Goal: Task Accomplishment & Management: Manage account settings

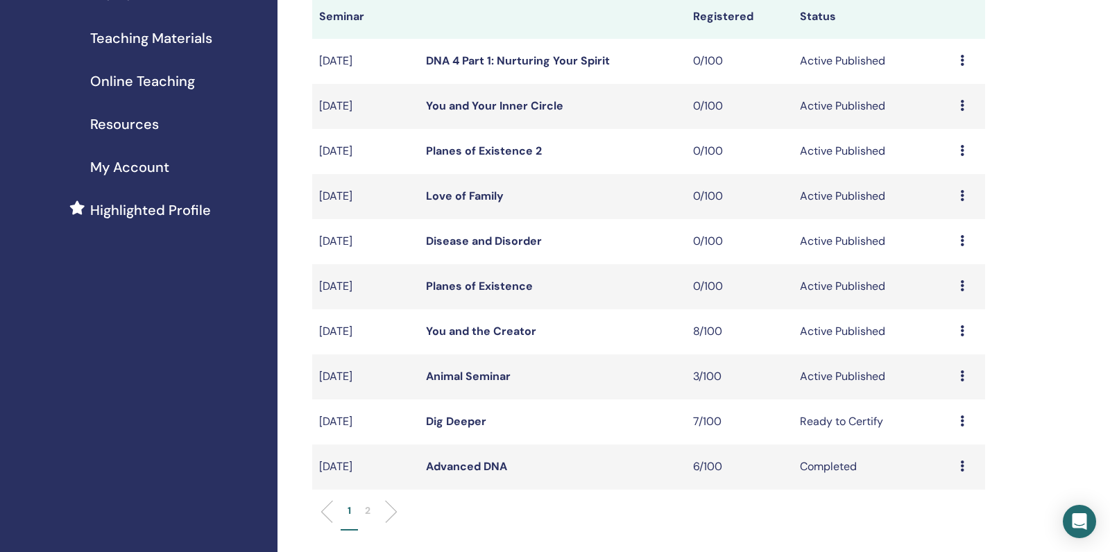
scroll to position [310, 0]
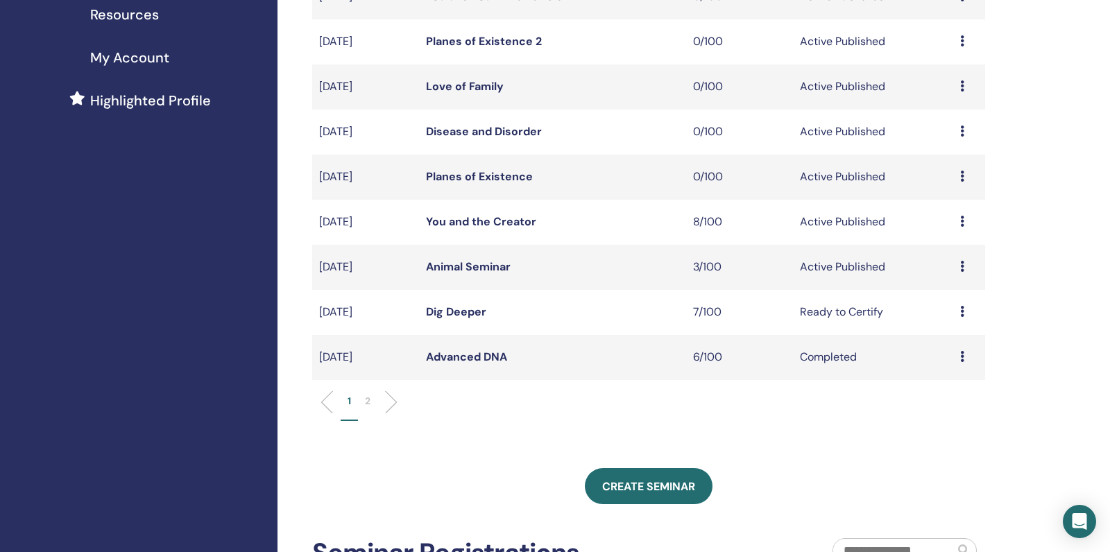
click at [475, 274] on link "Animal Seminar" at bounding box center [468, 267] width 85 height 15
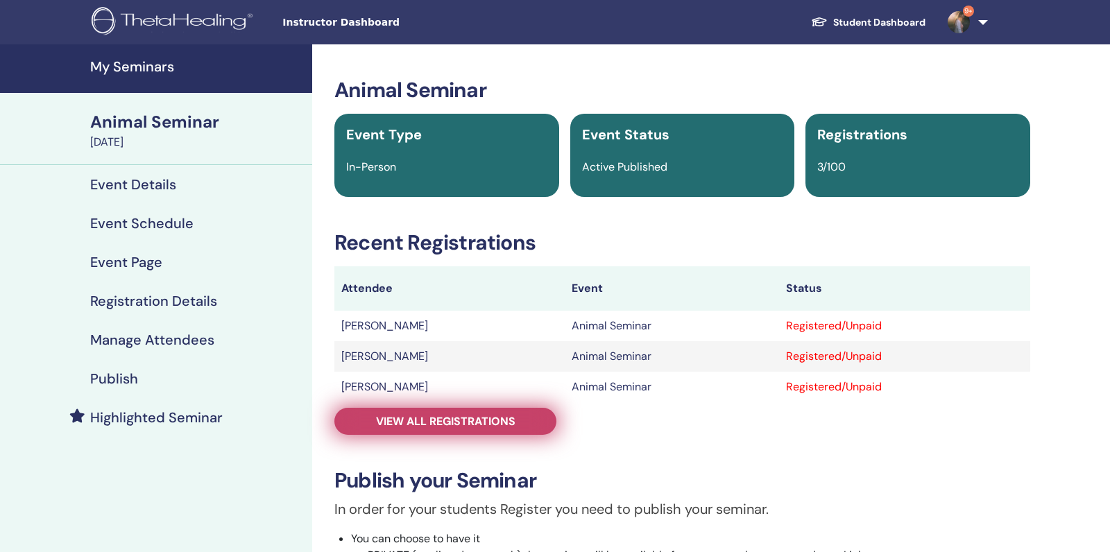
click at [449, 421] on span "View all registrations" at bounding box center [445, 421] width 139 height 15
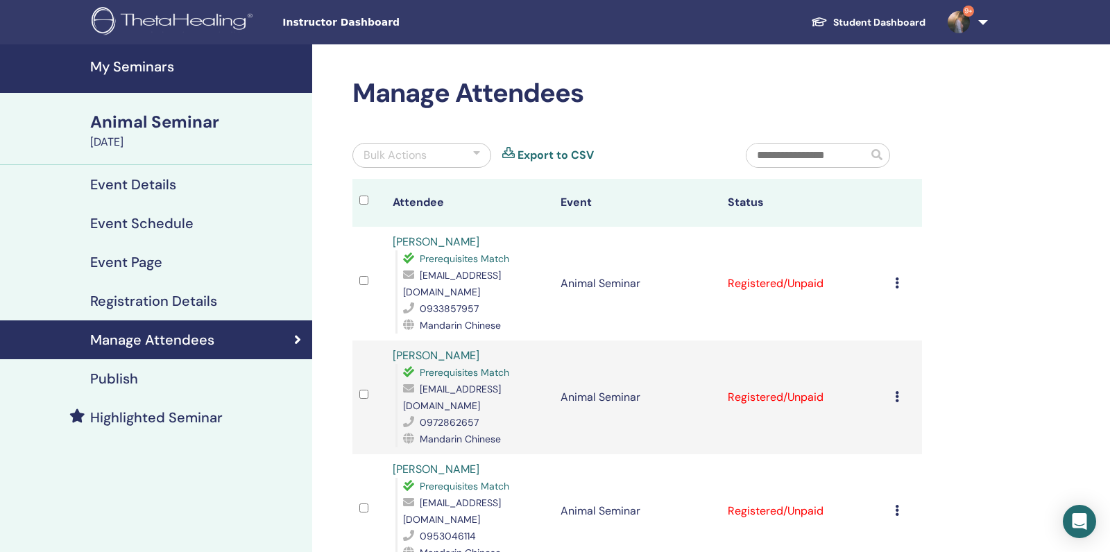
click at [901, 278] on div "Cancel Registration Do not auto-certify Mark as Paid Mark as Unpaid Mark as Abs…" at bounding box center [904, 283] width 19 height 17
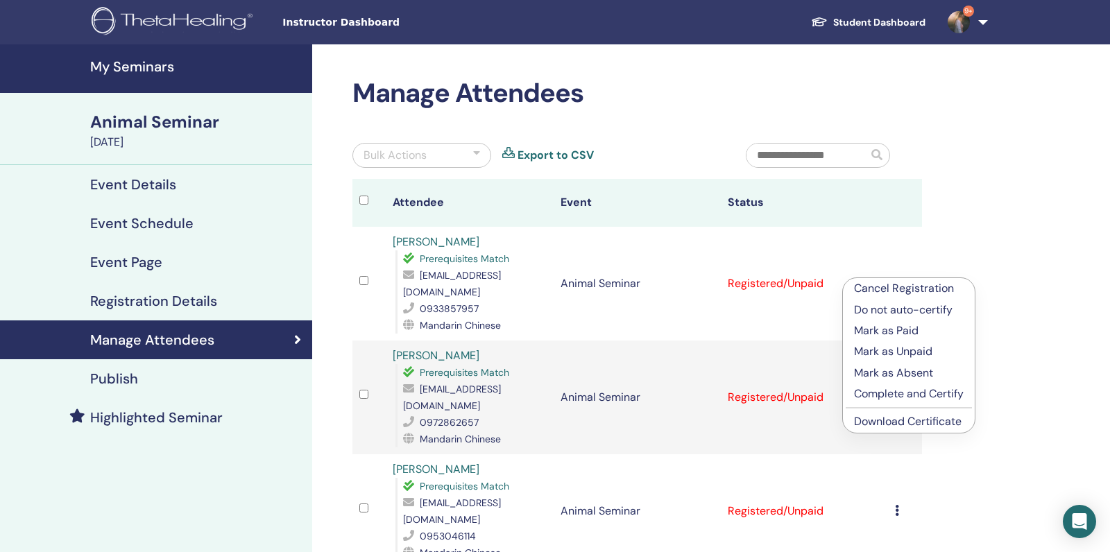
click at [863, 398] on p "Complete and Certify" at bounding box center [909, 394] width 110 height 17
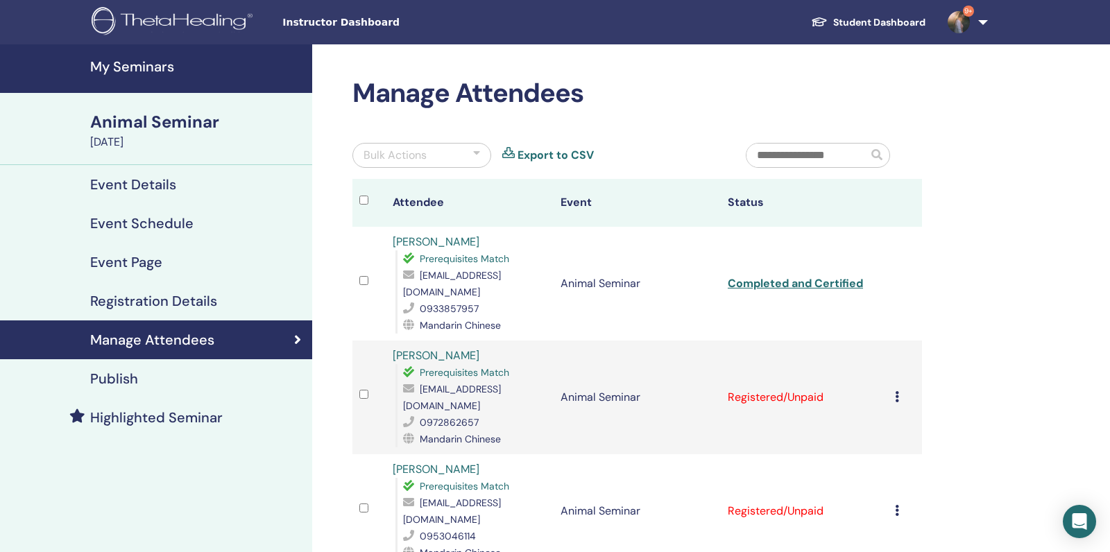
click at [897, 391] on icon at bounding box center [897, 396] width 4 height 11
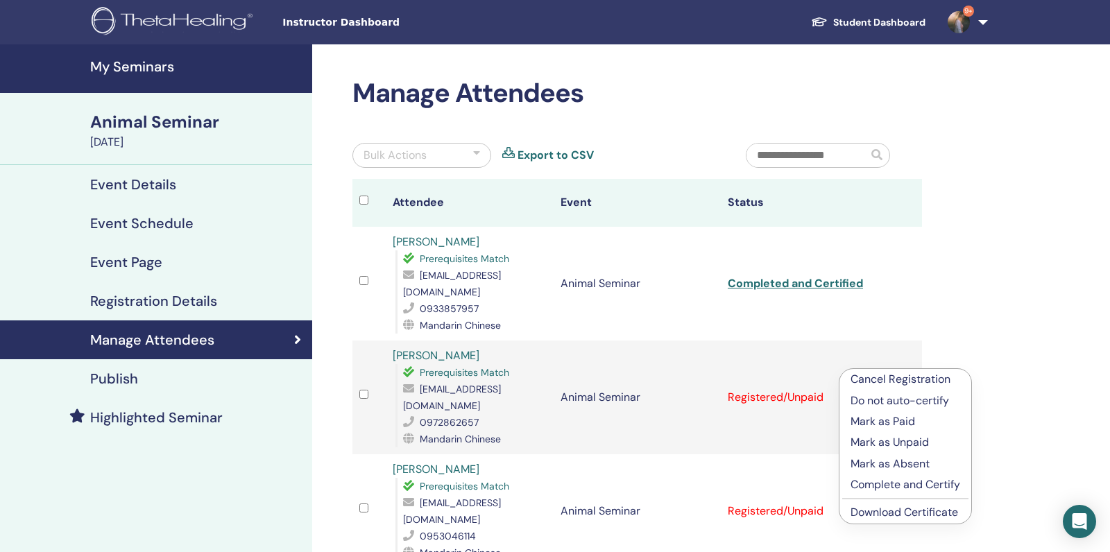
click at [859, 487] on p "Complete and Certify" at bounding box center [906, 485] width 110 height 17
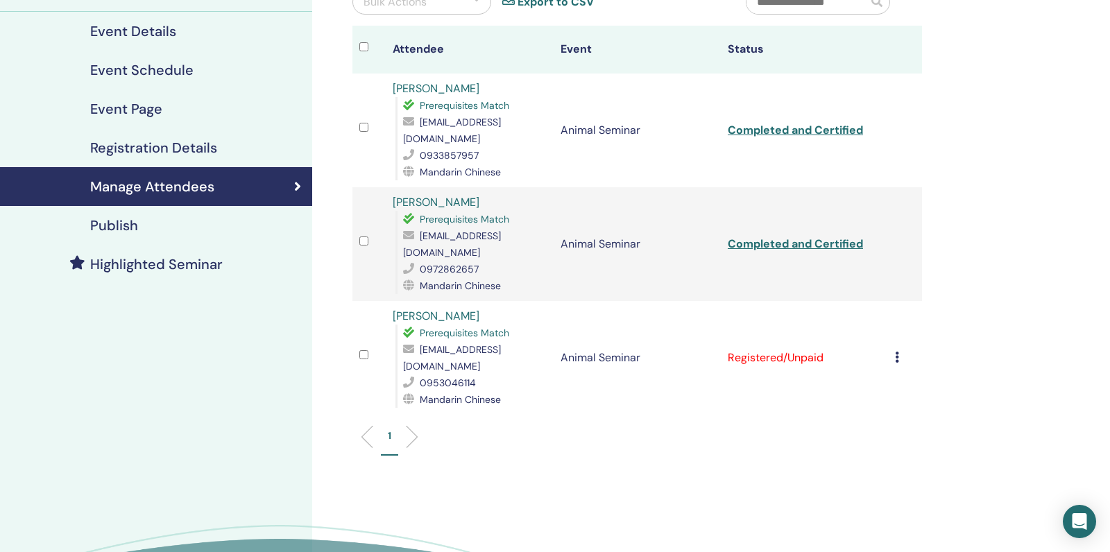
scroll to position [220, 0]
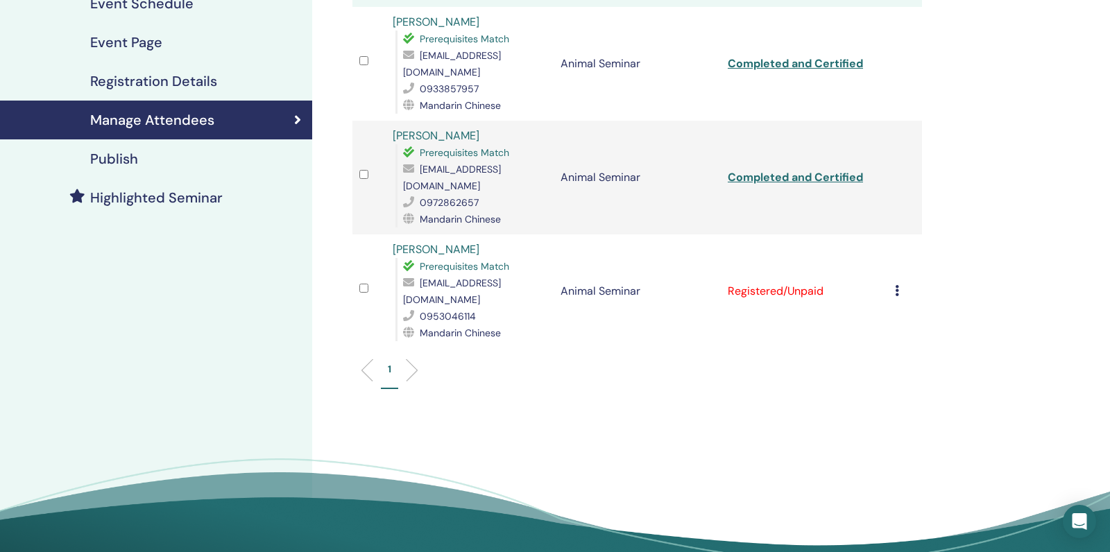
click at [896, 285] on icon at bounding box center [897, 290] width 4 height 11
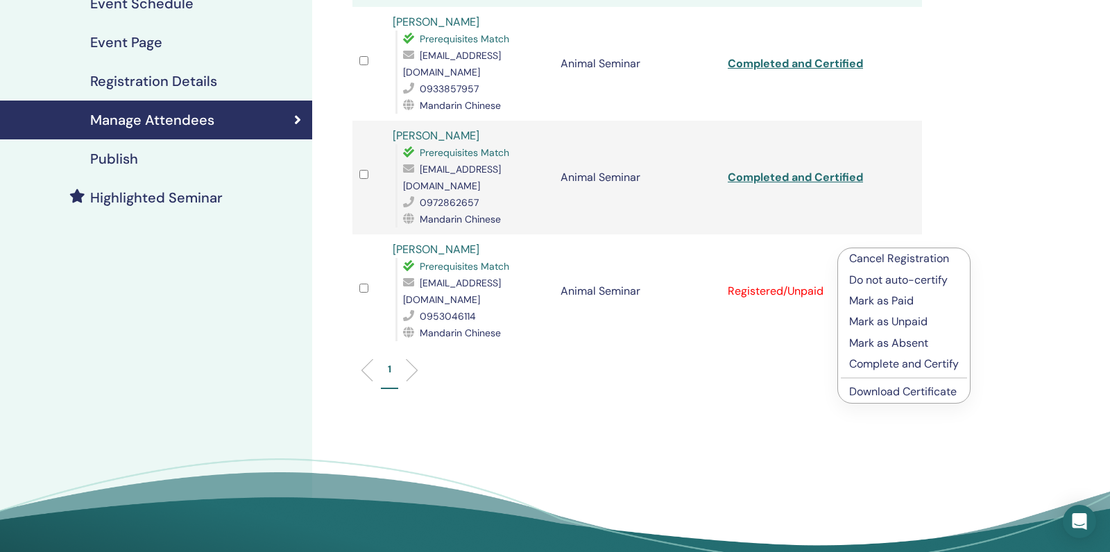
click at [856, 365] on p "Complete and Certify" at bounding box center [904, 364] width 110 height 17
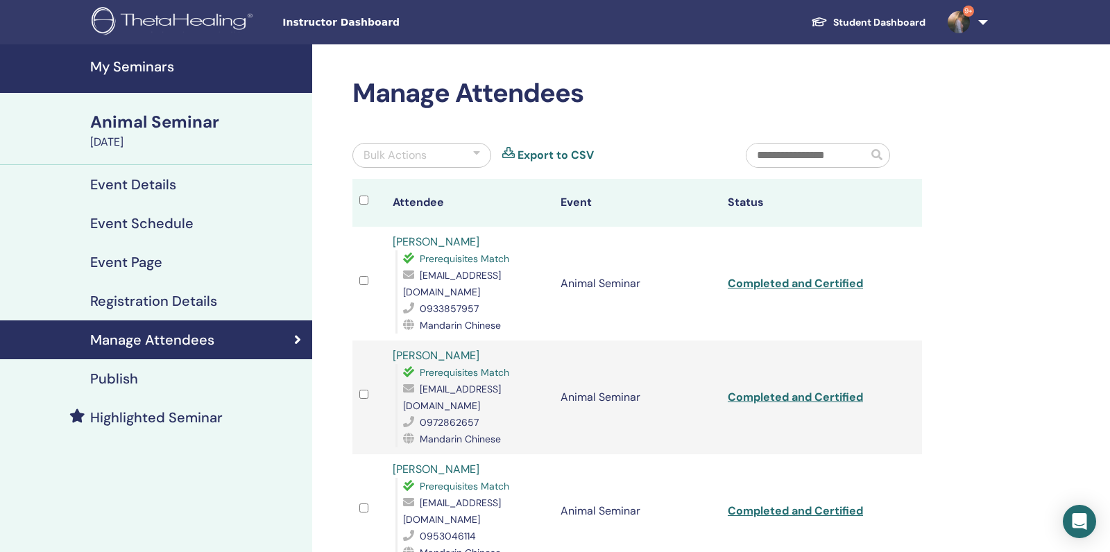
click at [167, 63] on h4 "My Seminars" at bounding box center [197, 66] width 214 height 17
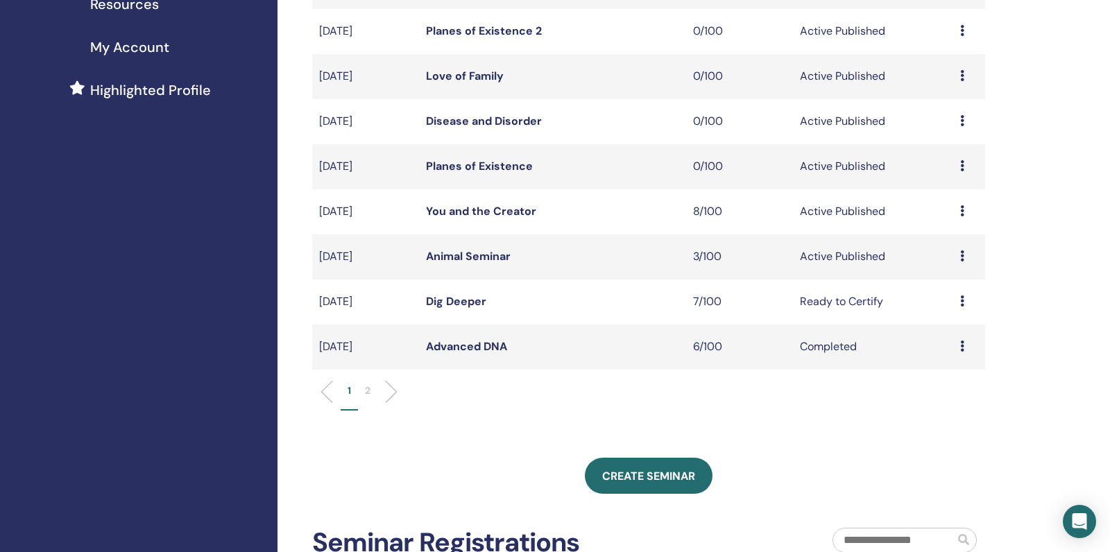
scroll to position [323, 0]
